Goal: Entertainment & Leisure: Browse casually

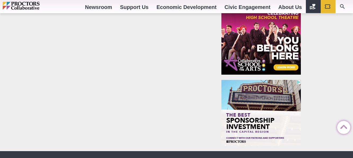
scroll to position [566, 0]
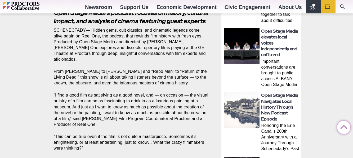
scroll to position [243, 0]
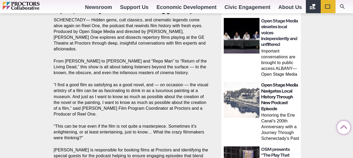
click at [268, 96] on link "Open Stage Media Navigates Local History Through New Podcast Episode" at bounding box center [279, 97] width 37 height 29
click at [242, 97] on img at bounding box center [241, 100] width 36 height 36
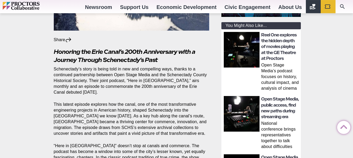
scroll to position [162, 0]
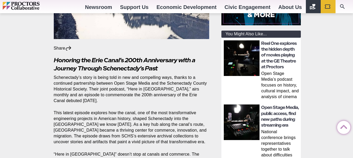
click at [240, 65] on img at bounding box center [241, 58] width 36 height 36
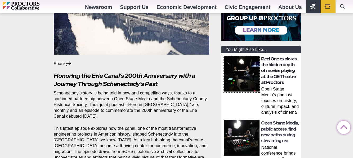
scroll to position [135, 0]
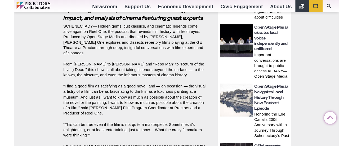
scroll to position [243, 0]
